Goal: Task Accomplishment & Management: Manage account settings

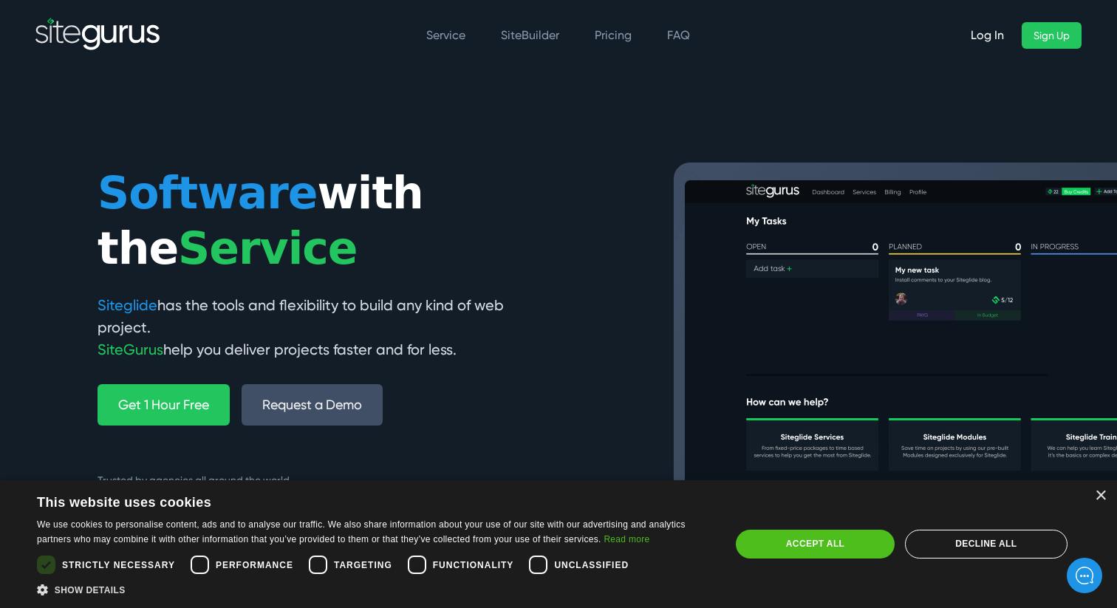
click at [991, 37] on link "Log In" at bounding box center [987, 35] width 57 height 27
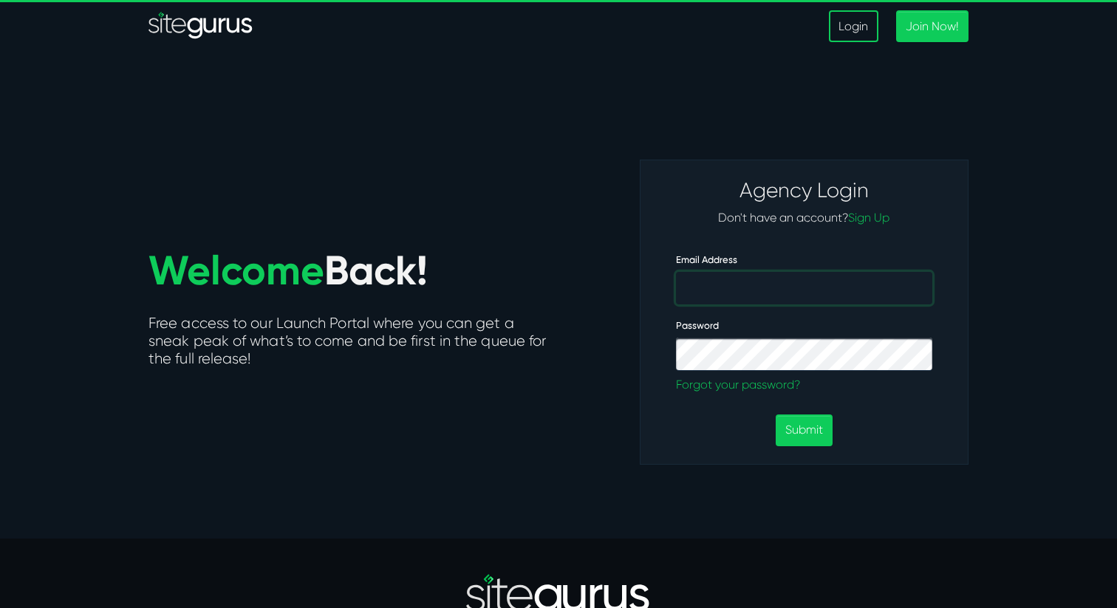
type input "daniel.depaz@wsidom.fr"
click at [799, 436] on button "Submit" at bounding box center [804, 430] width 57 height 32
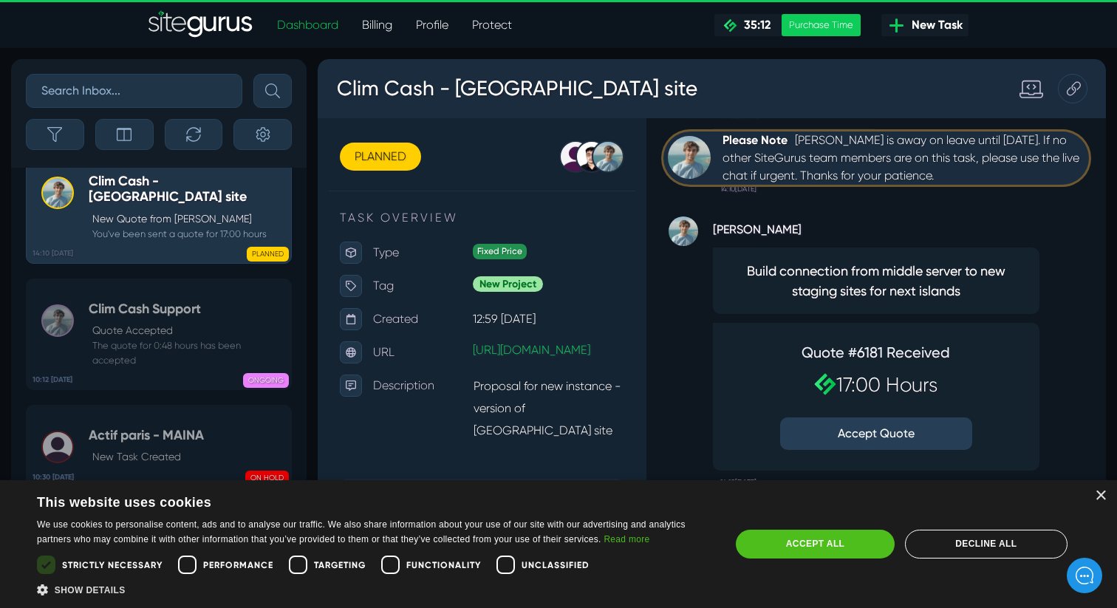
click at [382, 25] on link "Billing" at bounding box center [377, 25] width 54 height 30
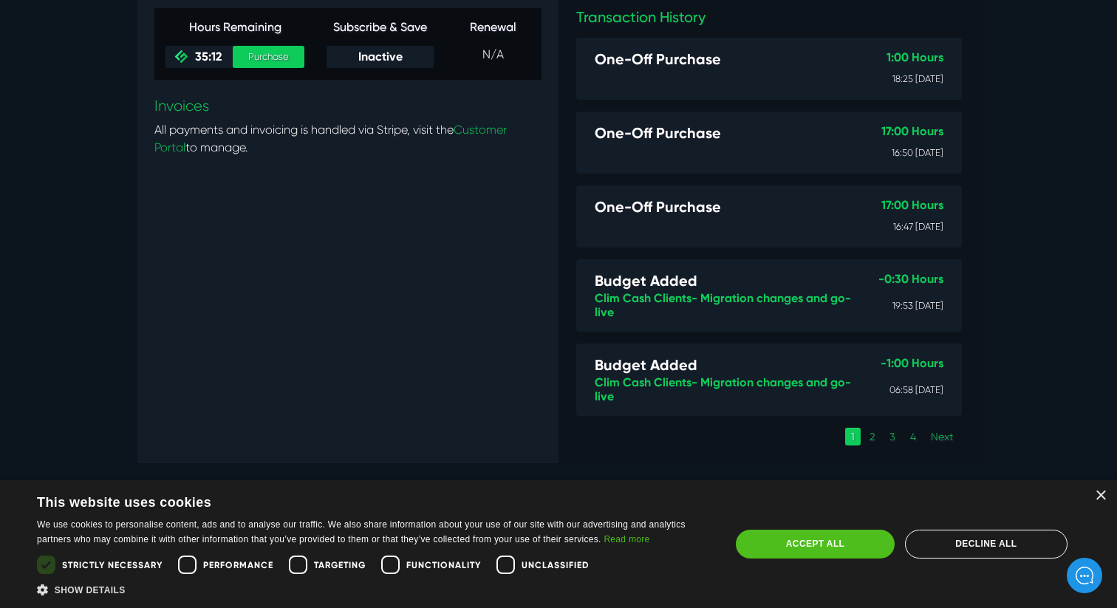
scroll to position [148, 0]
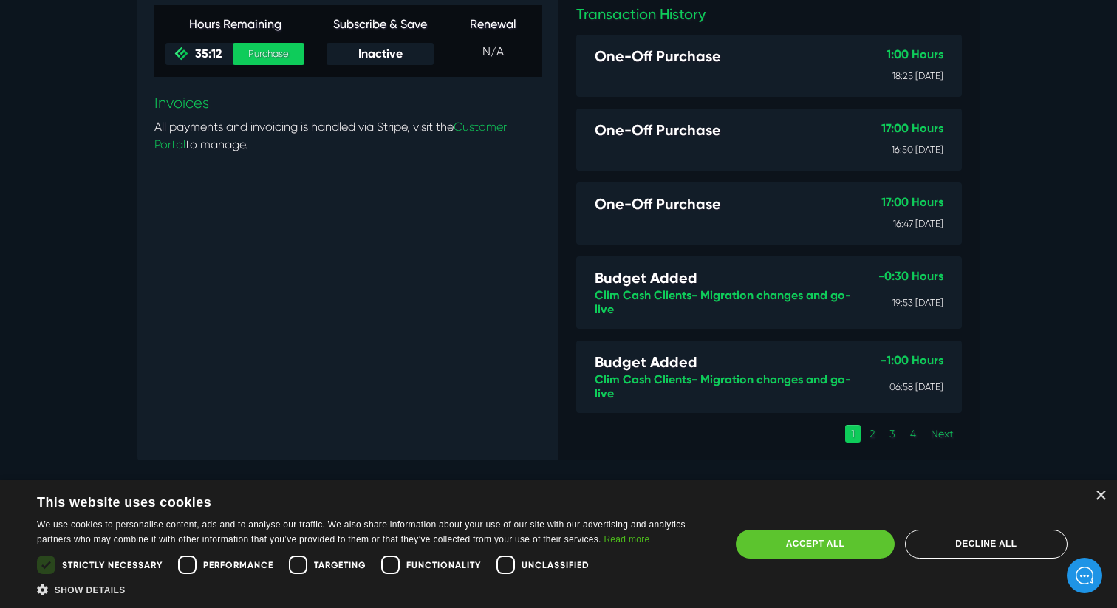
click at [818, 549] on div "Accept all" at bounding box center [815, 544] width 158 height 28
checkbox input "true"
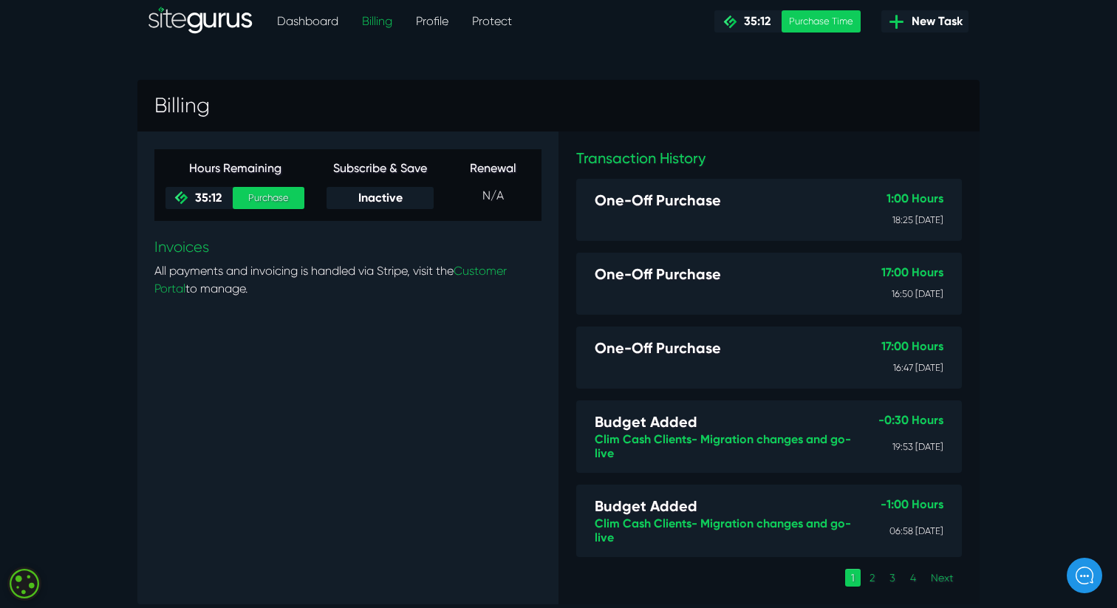
scroll to position [0, 0]
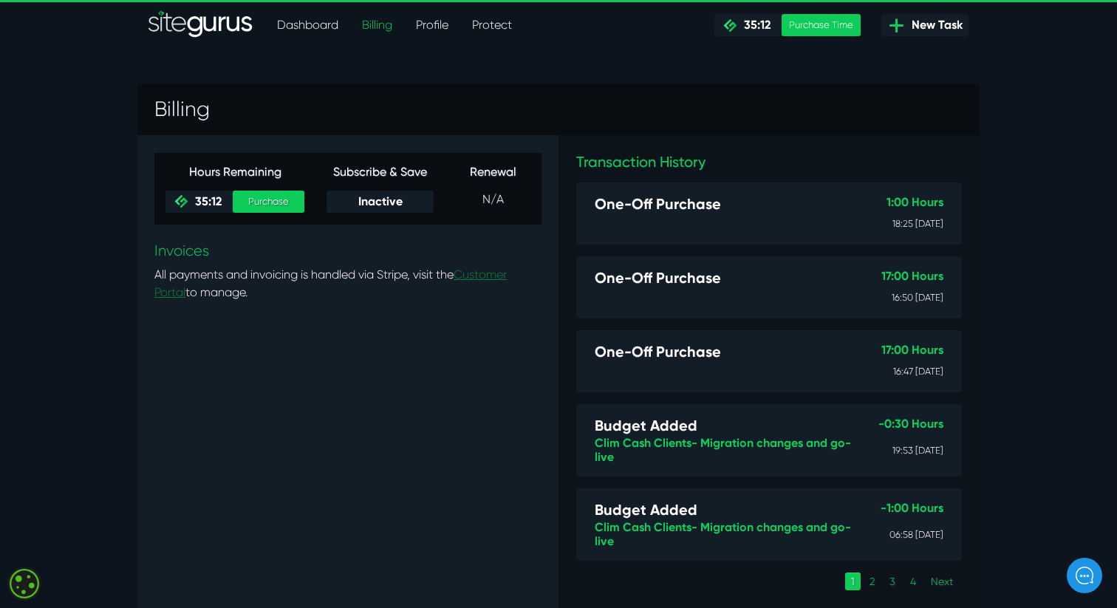
click at [480, 276] on link "Customer Portal" at bounding box center [330, 283] width 352 height 32
click at [823, 26] on div "Purchase Time" at bounding box center [821, 25] width 79 height 22
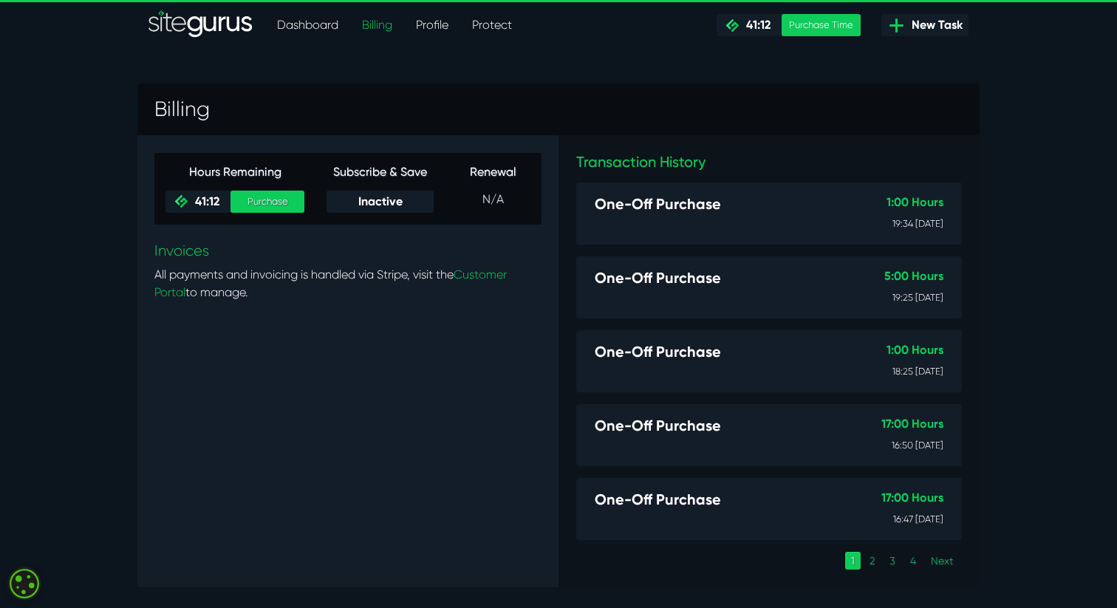
click at [189, 23] on img "SiteGurus" at bounding box center [200, 25] width 105 height 30
